Goal: Task Accomplishment & Management: Use online tool/utility

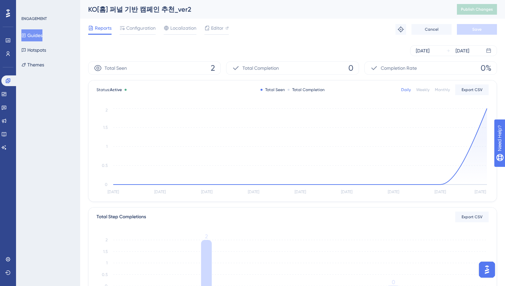
click at [0, 0] on div "Performance Users Engagement Widgets Feedback Product Updates Knowledge Base AI…" at bounding box center [0, 0] width 0 height 0
click at [134, 44] on div "Aug 18 2025 Aug 26 2025" at bounding box center [292, 50] width 409 height 21
click at [39, 31] on button "Guides" at bounding box center [31, 35] width 21 height 12
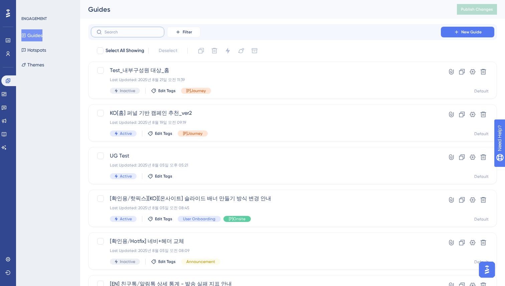
click at [121, 32] on input "text" at bounding box center [131, 32] width 54 height 5
click at [0, 0] on div "Performance Users Engagement Widgets Feedback Product Updates Knowledge Base AI…" at bounding box center [0, 0] width 0 height 0
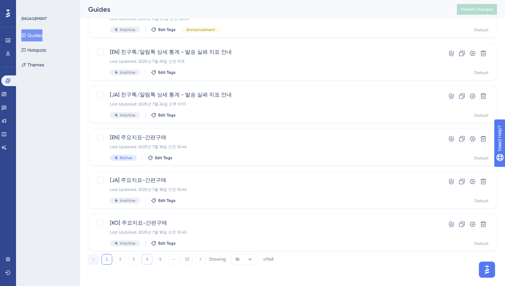
click at [144, 261] on button "4" at bounding box center [147, 259] width 11 height 11
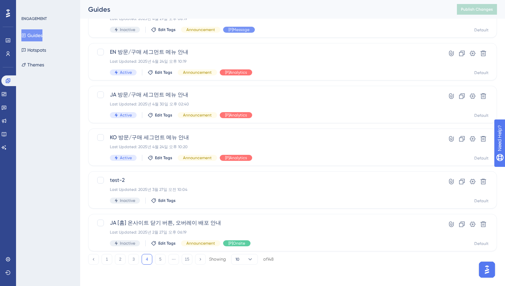
click at [0, 0] on div "Performance Users Engagement Widgets Feedback Product Updates Knowledge Base AI…" at bounding box center [0, 0] width 0 height 0
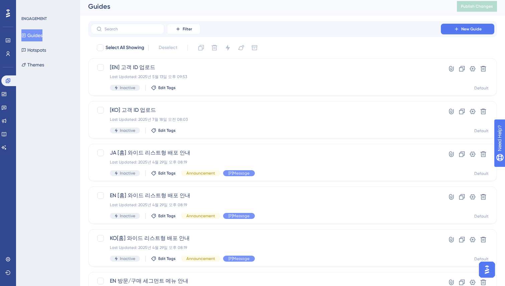
scroll to position [0, 0]
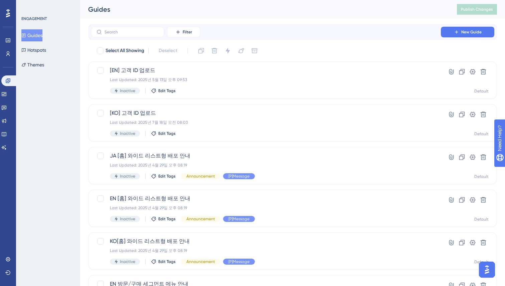
click at [0, 0] on div "Performance Users Engagement Widgets Feedback Product Updates Knowledge Base AI…" at bounding box center [0, 0] width 0 height 0
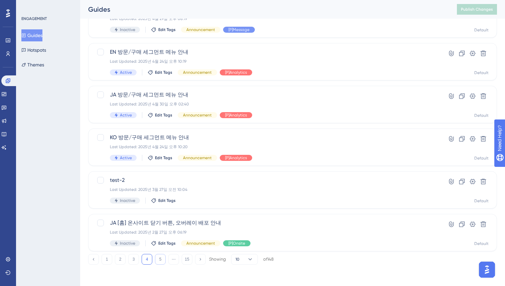
click at [160, 261] on button "5" at bounding box center [160, 259] width 11 height 11
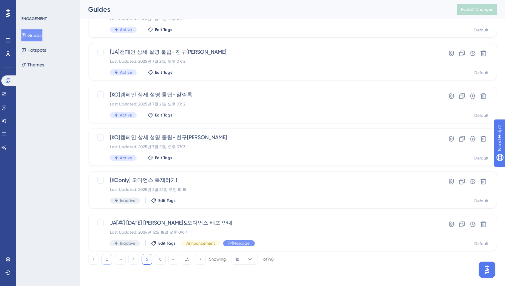
click at [109, 257] on button "1" at bounding box center [106, 259] width 11 height 11
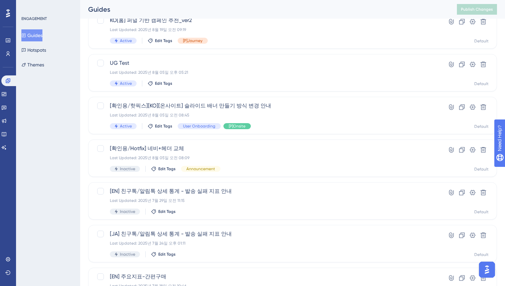
scroll to position [0, 0]
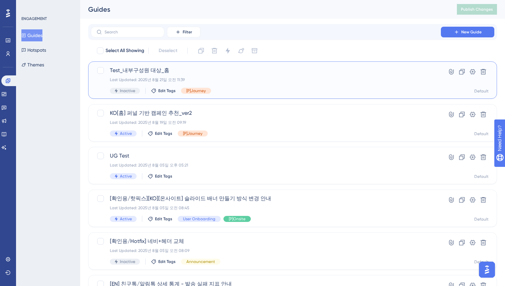
click at [148, 70] on span "Test_내부구성원 대상_홈" at bounding box center [266, 70] width 312 height 8
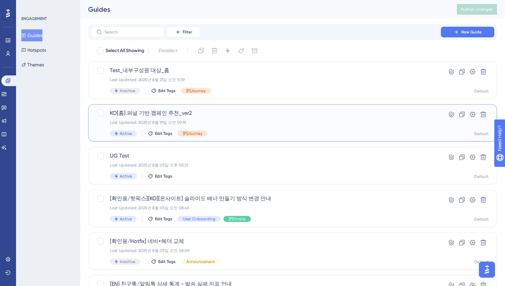
click at [164, 116] on span "KO[홈] 퍼널 기반 캠페인 추천_ver2" at bounding box center [266, 113] width 312 height 8
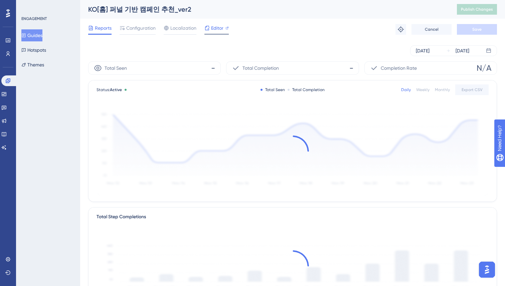
click at [216, 28] on span "Editor" at bounding box center [217, 28] width 12 height 8
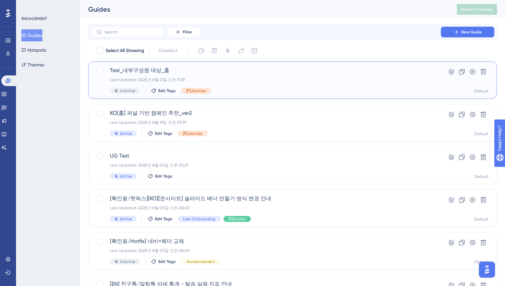
click at [192, 69] on span "Test_내부구성원 대상_홈" at bounding box center [266, 70] width 312 height 8
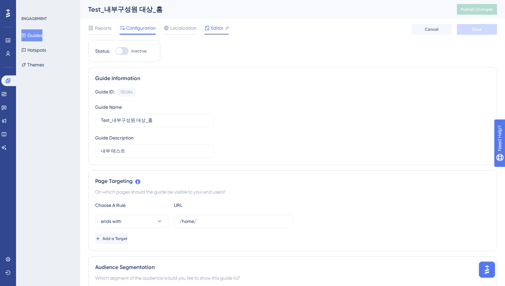
click at [210, 31] on div "Editor" at bounding box center [216, 28] width 24 height 8
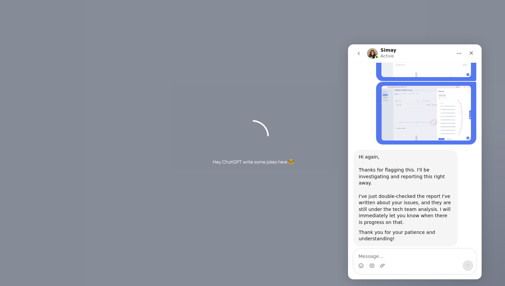
scroll to position [1987, 0]
